Goal: Information Seeking & Learning: Learn about a topic

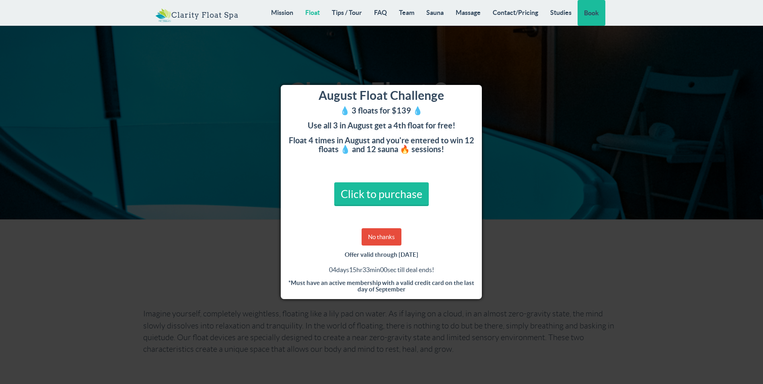
click at [306, 14] on link "Float" at bounding box center [312, 12] width 27 height 25
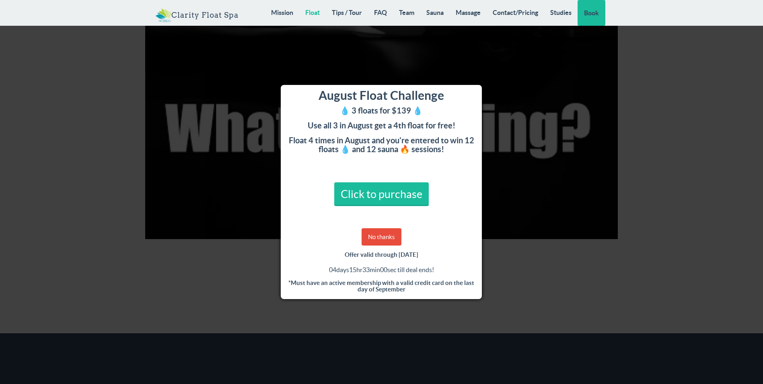
scroll to position [1401, 0]
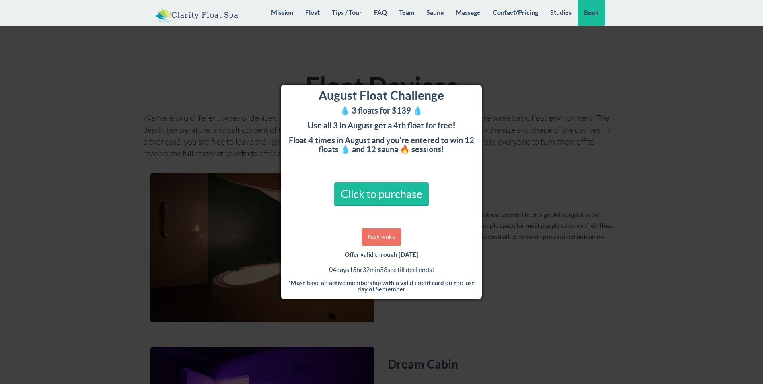
click at [379, 238] on link "No thanks" at bounding box center [382, 236] width 40 height 17
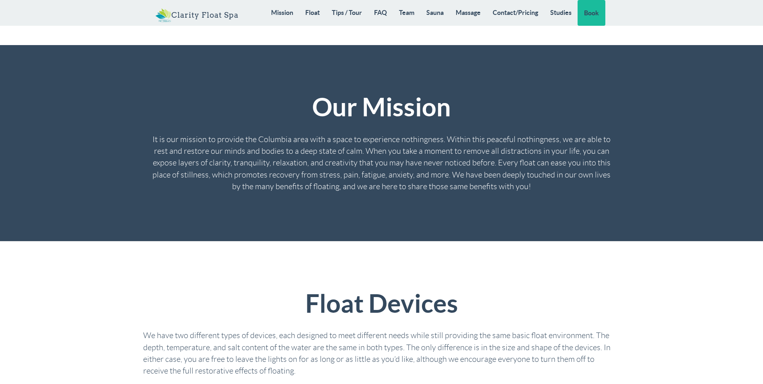
scroll to position [1167, 0]
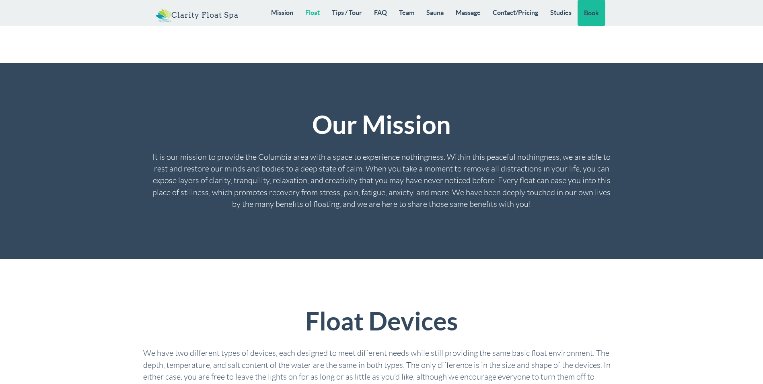
click at [314, 14] on link "Float" at bounding box center [312, 12] width 27 height 25
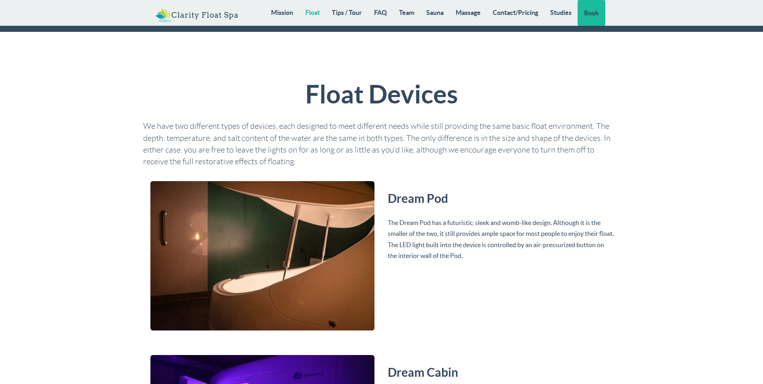
scroll to position [1401, 0]
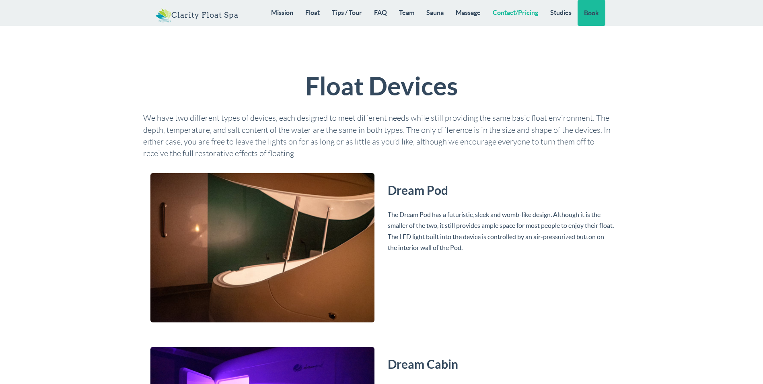
click at [513, 14] on link "Contact/Pricing" at bounding box center [516, 12] width 58 height 25
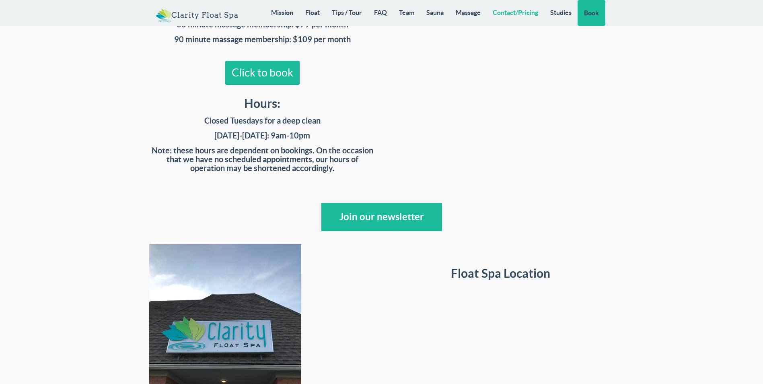
scroll to position [6734, 0]
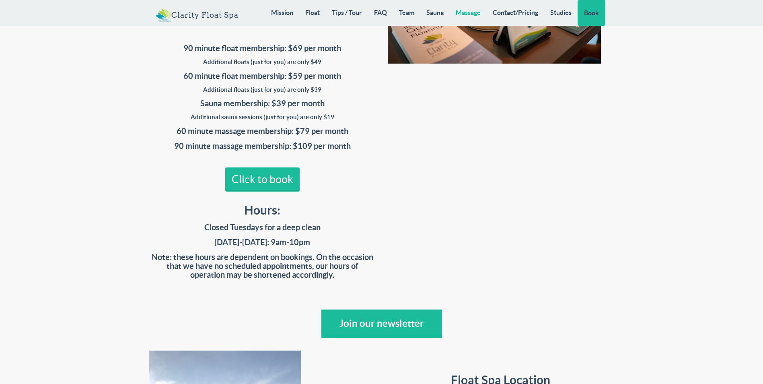
click at [463, 12] on link "Massage" at bounding box center [468, 12] width 37 height 25
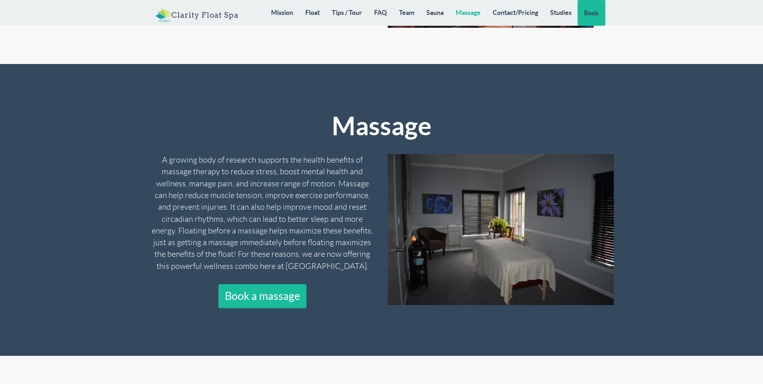
scroll to position [6161, 0]
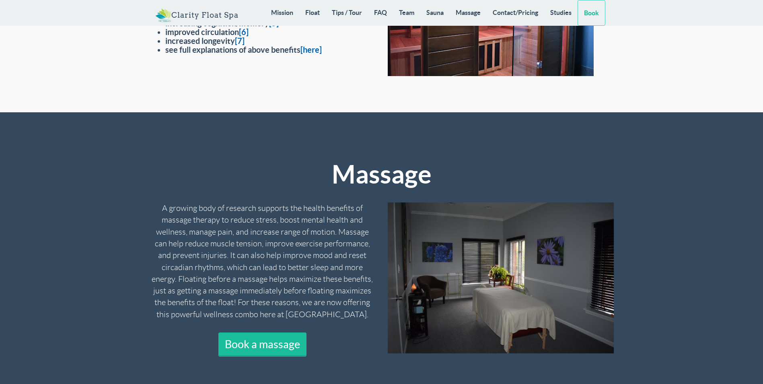
click at [602, 16] on link "Book" at bounding box center [592, 13] width 28 height 26
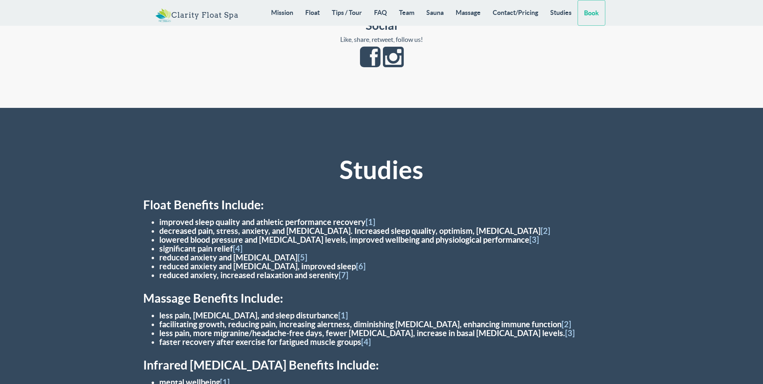
scroll to position [7397, 0]
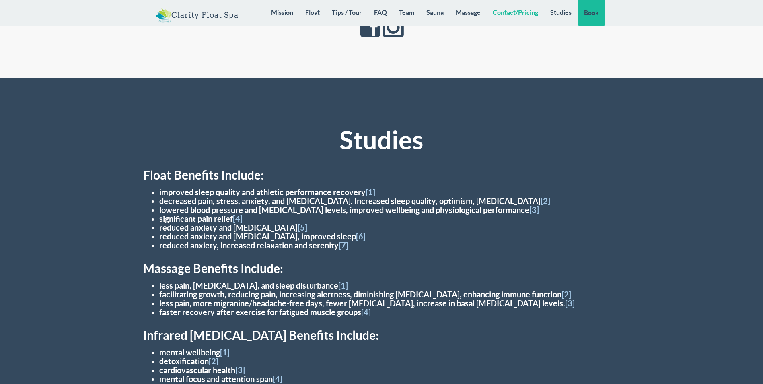
click at [497, 16] on link "Contact/Pricing" at bounding box center [516, 12] width 58 height 25
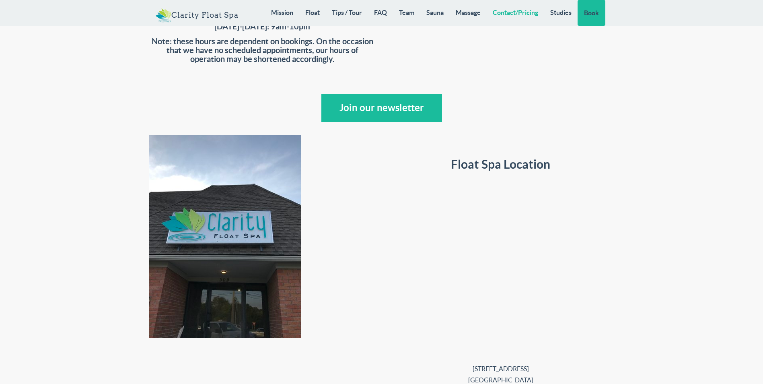
scroll to position [7016, 0]
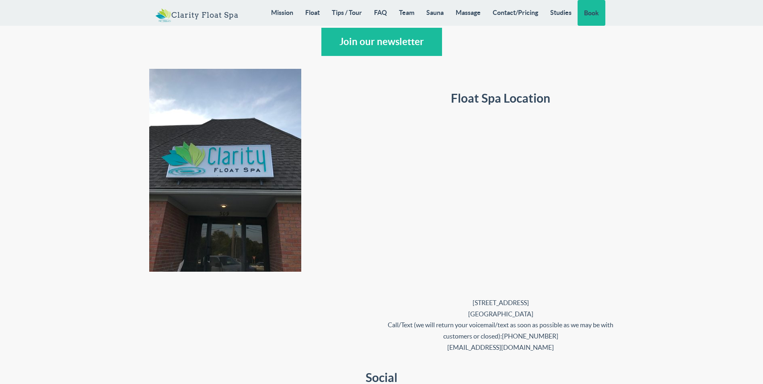
click at [470, 344] on link "[EMAIL_ADDRESS][DOMAIN_NAME]" at bounding box center [500, 347] width 107 height 7
click at [370, 10] on link "FAQ" at bounding box center [380, 12] width 25 height 25
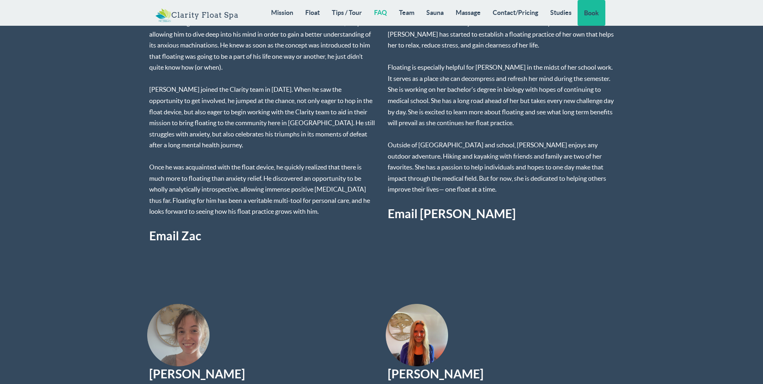
scroll to position [4364, 0]
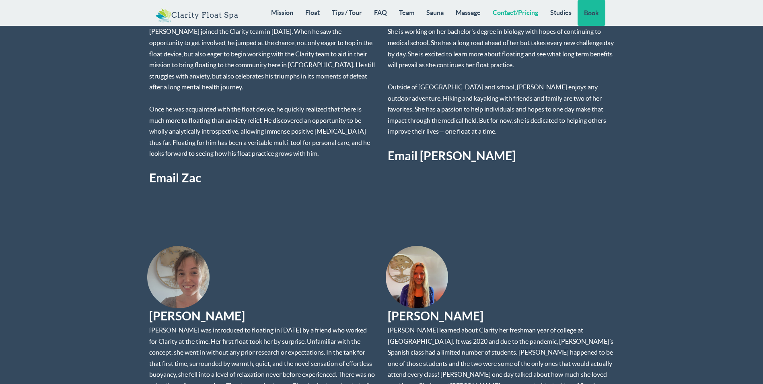
click at [511, 15] on link "Contact/Pricing" at bounding box center [516, 12] width 58 height 25
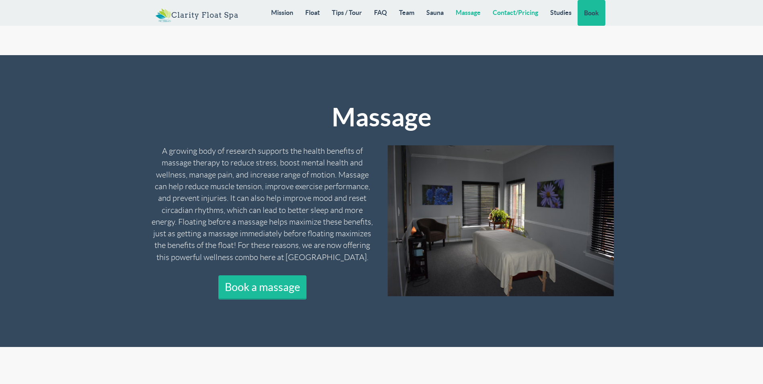
scroll to position [6452, 0]
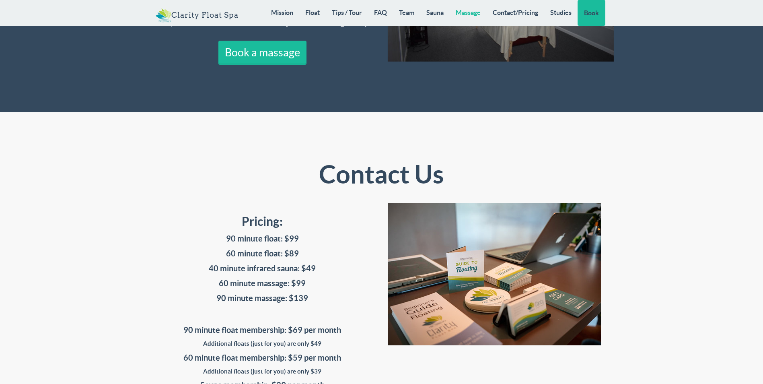
click at [452, 14] on link "Massage" at bounding box center [468, 12] width 37 height 25
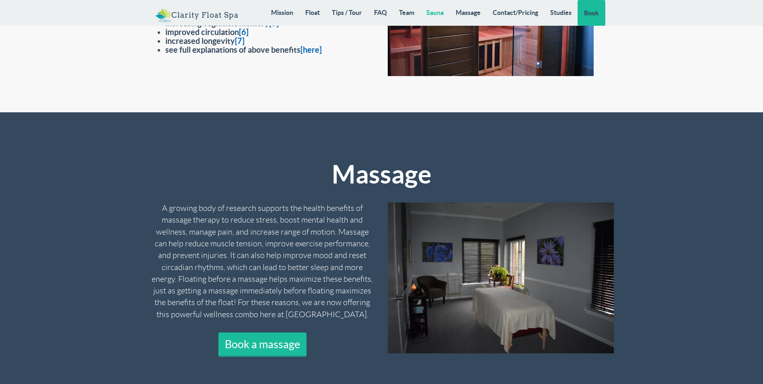
click at [442, 14] on link "Sauna" at bounding box center [434, 12] width 29 height 25
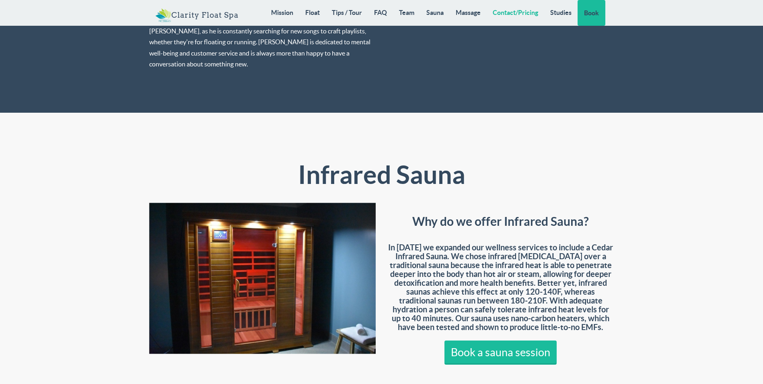
click at [514, 12] on link "Contact/Pricing" at bounding box center [516, 12] width 58 height 25
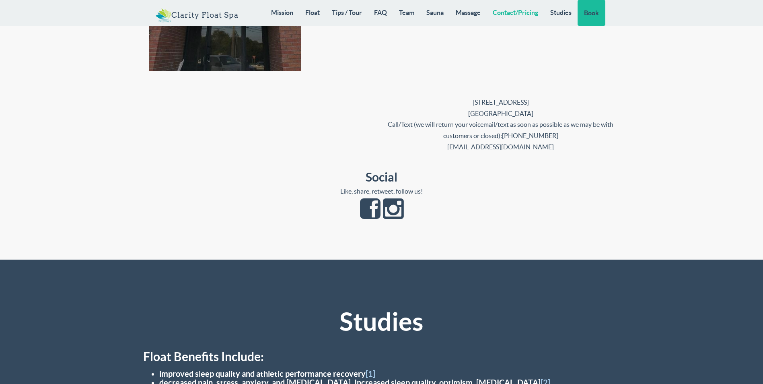
scroll to position [7096, 0]
